Goal: Navigation & Orientation: Go to known website

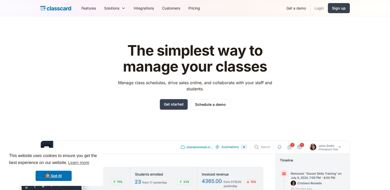
click at [318, 7] on link "Login" at bounding box center [320, 8] width 18 height 12
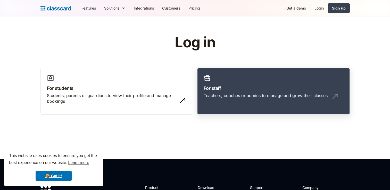
click at [255, 73] on link "For staff Teachers, coaches or admins to manage and grow their classes" at bounding box center [273, 91] width 153 height 47
